Goal: Browse casually: Explore the website without a specific task or goal

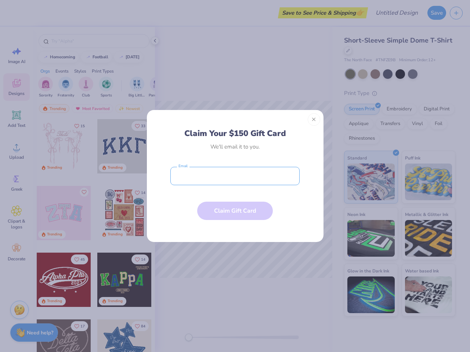
click at [235, 176] on input "email" at bounding box center [234, 176] width 129 height 18
click at [314, 120] on button "Close" at bounding box center [314, 119] width 12 height 12
